Goal: Information Seeking & Learning: Learn about a topic

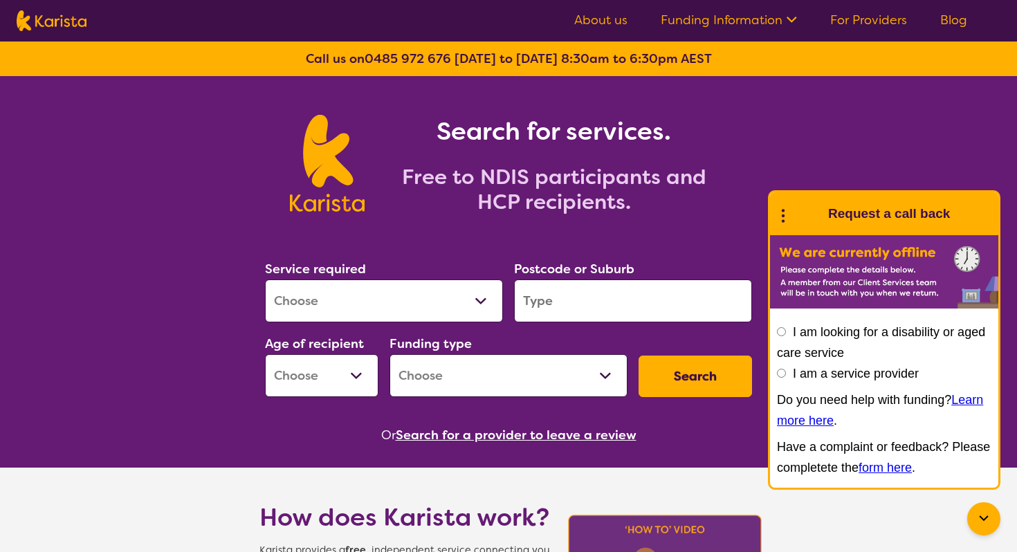
click at [715, 13] on link "Funding Information" at bounding box center [729, 20] width 136 height 17
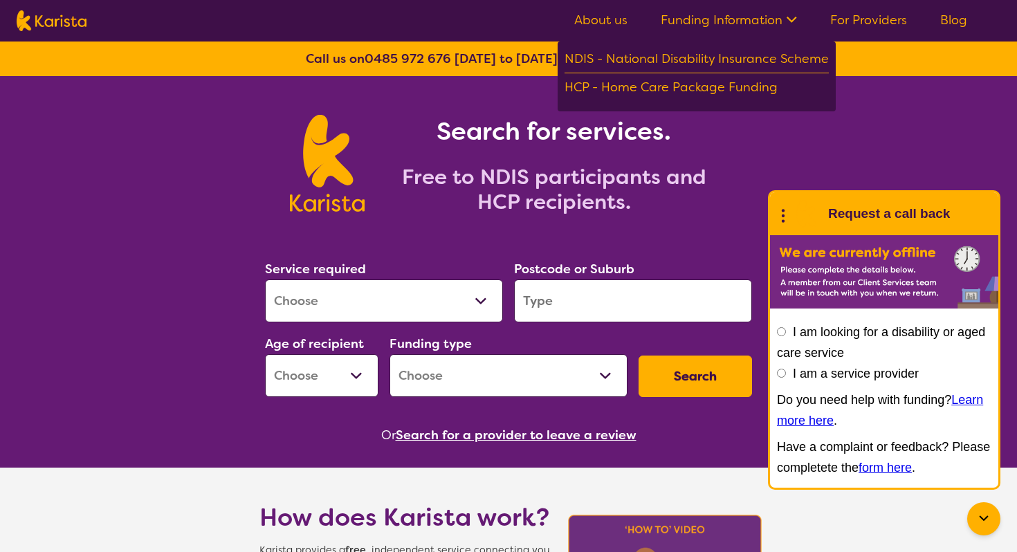
click at [77, 21] on img at bounding box center [52, 20] width 70 height 21
click at [515, 379] on select "Home Care Package (HCP) National Disability Insurance Scheme (NDIS) I don't know" at bounding box center [508, 375] width 238 height 43
click at [283, 364] on select "Early Childhood - 0 to 9 Child - 10 to 11 Adolescent - 12 to 17 Adult - 18 to 6…" at bounding box center [321, 375] width 113 height 43
click at [313, 385] on select "Early Childhood - 0 to 9 Child - 10 to 11 Adolescent - 12 to 17 Adult - 18 to 6…" at bounding box center [321, 375] width 113 height 43
click at [542, 369] on select "Home Care Package (HCP) National Disability Insurance Scheme (NDIS) I don't know" at bounding box center [508, 375] width 238 height 43
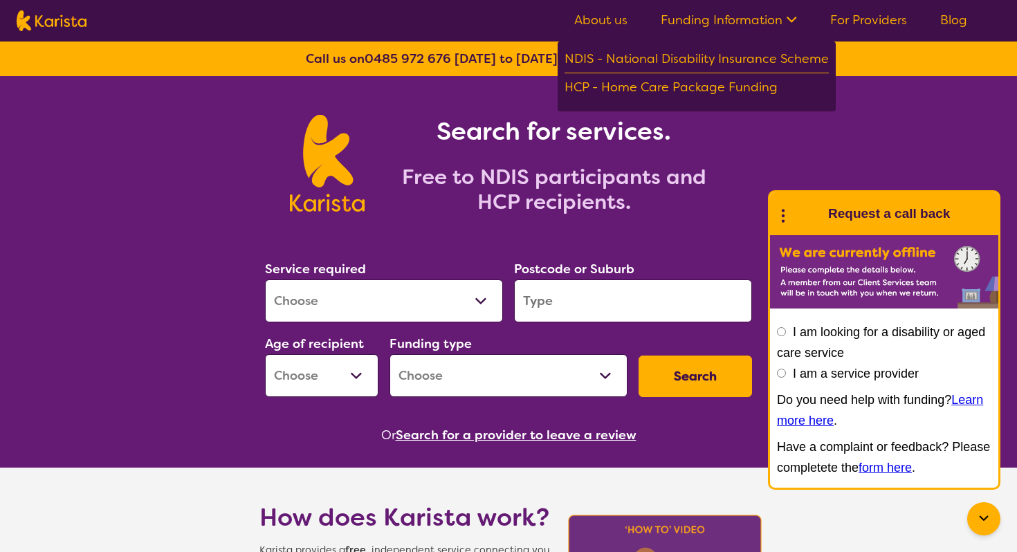
select select "HCP"
click at [389, 354] on select "Home Care Package (HCP) National Disability Insurance Scheme (NDIS) I don't know" at bounding box center [508, 375] width 238 height 43
click at [333, 374] on select "Early Childhood - 0 to 9 Child - 10 to 11 Adolescent - 12 to 17 Adult - 18 to 6…" at bounding box center [321, 375] width 113 height 43
select select "AD"
click at [265, 354] on select "Early Childhood - 0 to 9 Child - 10 to 11 Adolescent - 12 to 17 Adult - 18 to 6…" at bounding box center [321, 375] width 113 height 43
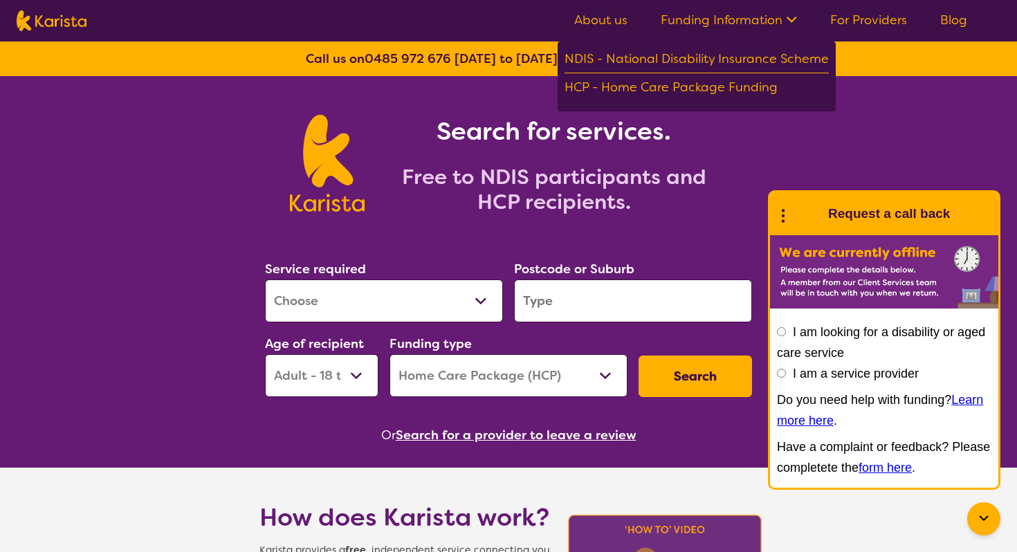
click at [461, 300] on select "Allied Health Assistant Assessment ([MEDICAL_DATA] or [MEDICAL_DATA]) Behaviour…" at bounding box center [384, 300] width 238 height 43
select select "Personal care"
click at [265, 279] on select "Allied Health Assistant Assessment ([MEDICAL_DATA] or [MEDICAL_DATA]) Behaviour…" at bounding box center [384, 300] width 238 height 43
click at [596, 297] on input "search" at bounding box center [633, 300] width 238 height 43
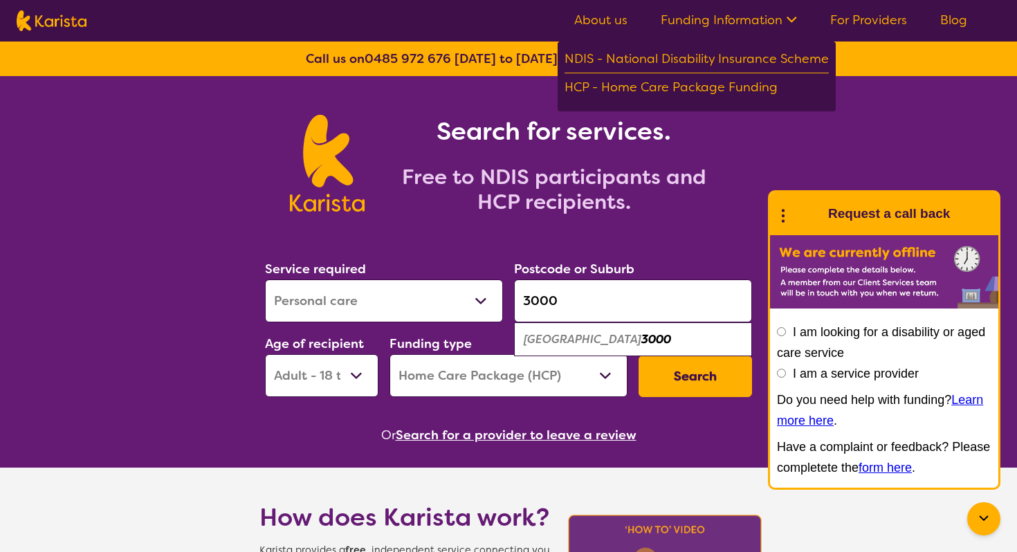
type input "3000"
click at [684, 367] on button "Search" at bounding box center [694, 377] width 113 height 42
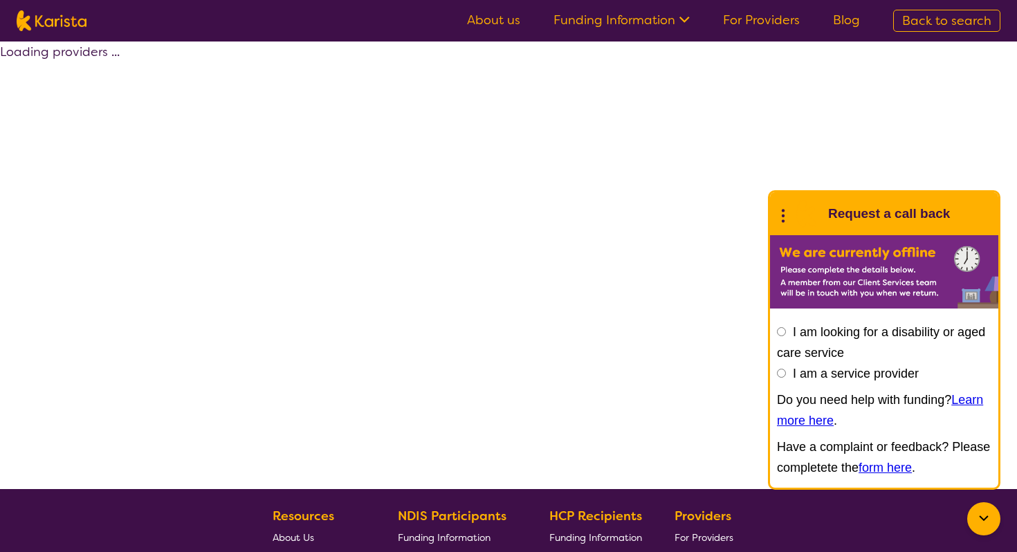
select select "by_score"
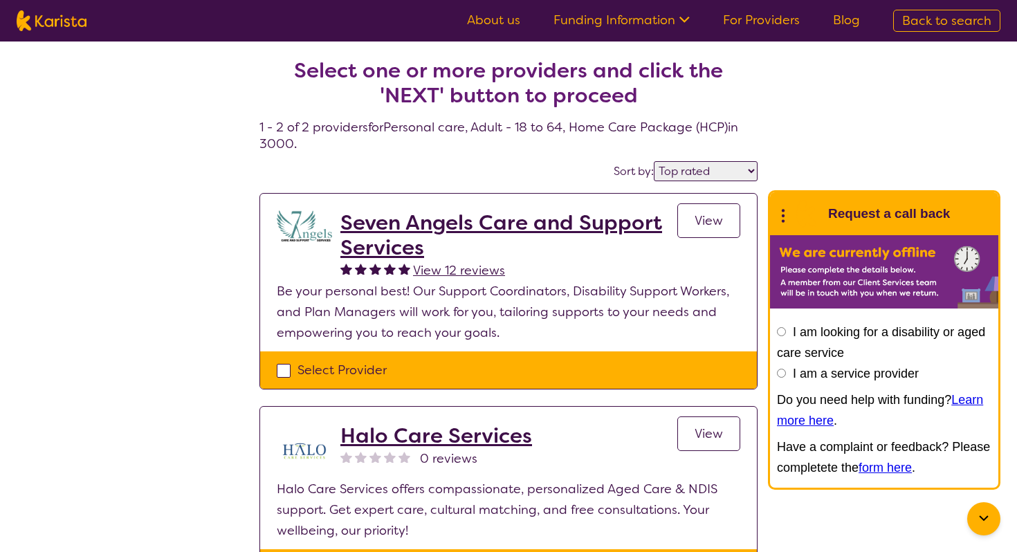
click at [53, 26] on img at bounding box center [52, 20] width 70 height 21
select select "Personal care"
select select "AD"
select select "HCP"
